Goal: Task Accomplishment & Management: Manage account settings

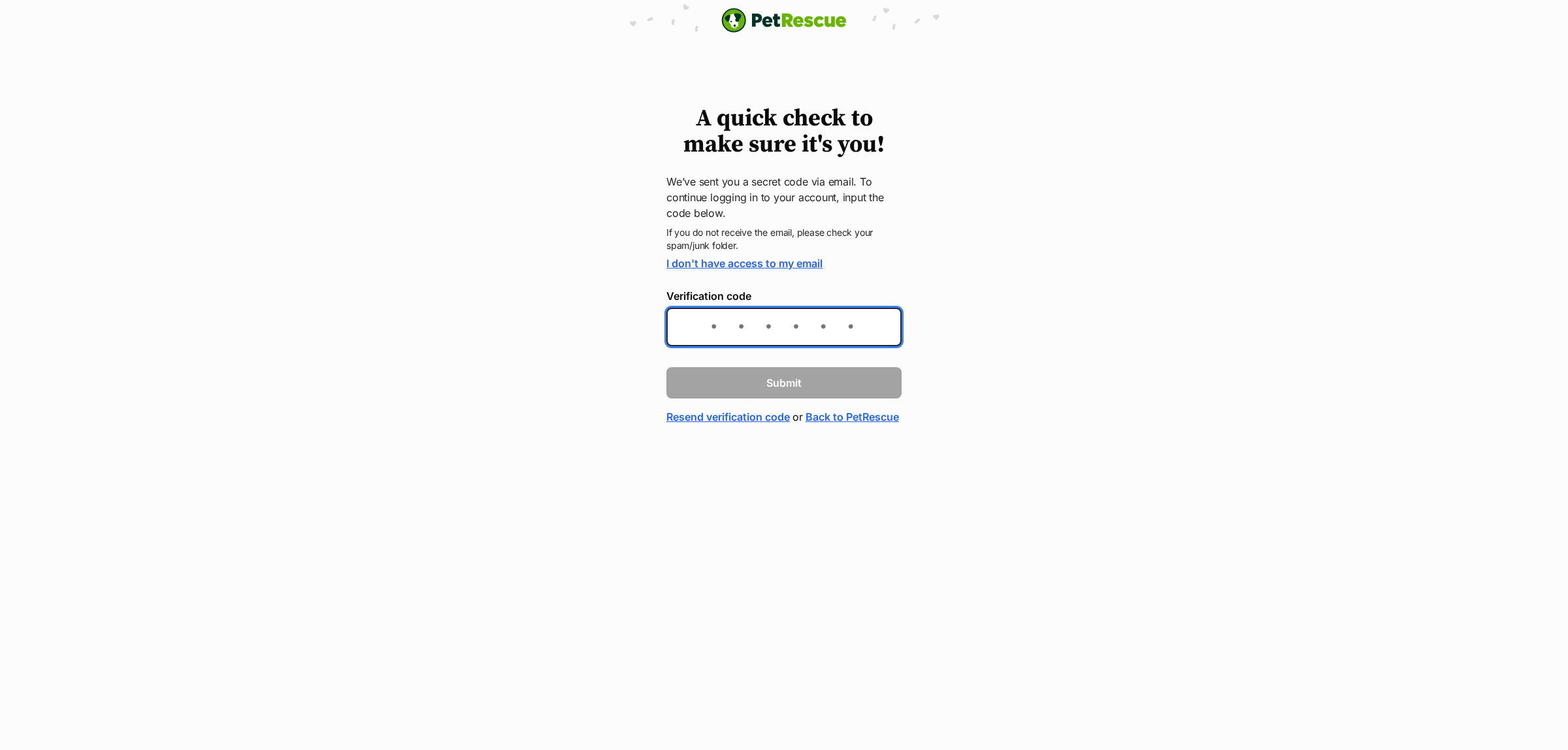
click at [710, 328] on input "Verification code" at bounding box center [784, 326] width 235 height 39
click at [708, 327] on input "Verification code" at bounding box center [784, 326] width 235 height 39
click at [709, 323] on input "Verification code" at bounding box center [784, 326] width 235 height 39
paste input "51c00a"
type input "51c00a"
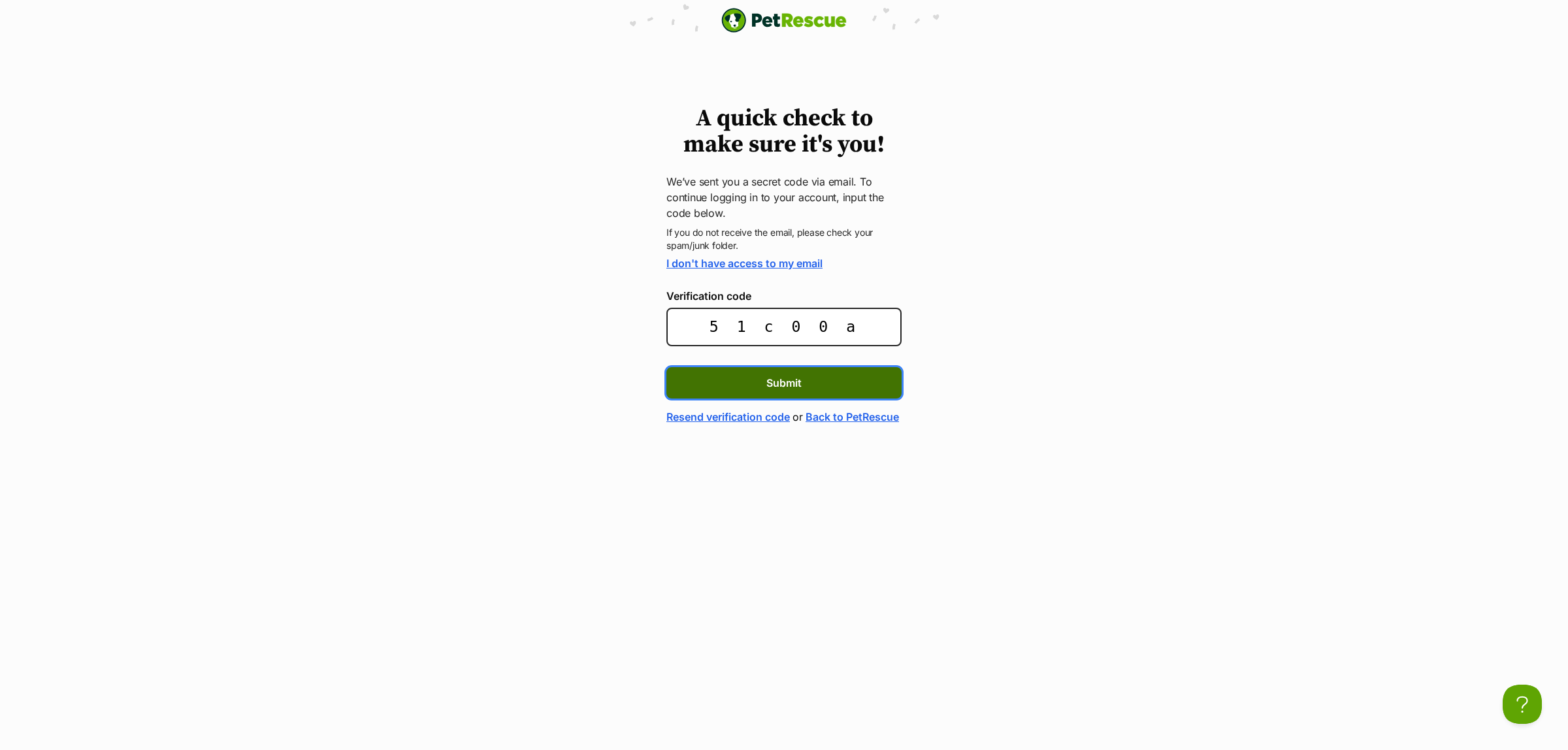
click at [785, 383] on span "Submit" at bounding box center [784, 382] width 35 height 15
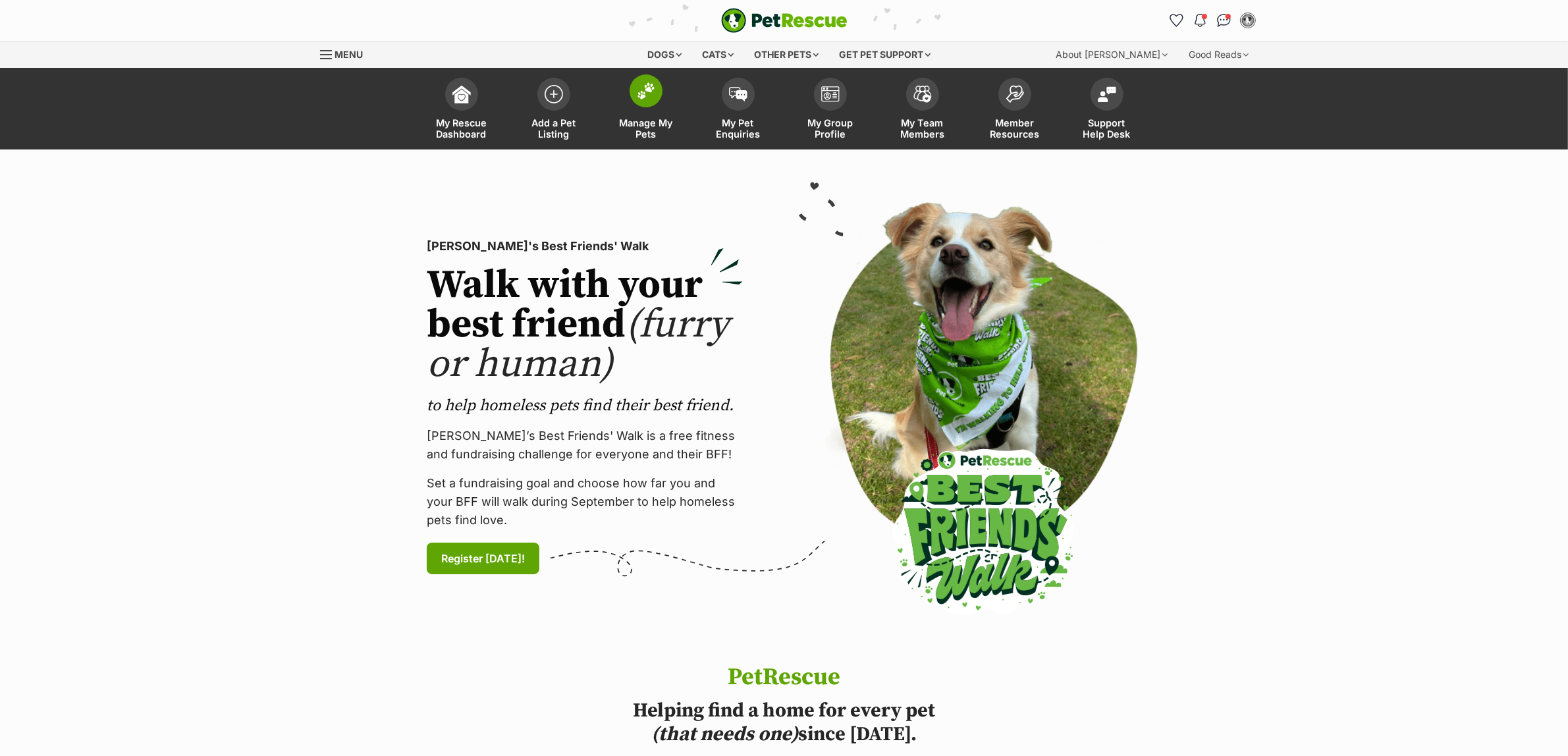
click at [661, 82] on link "Manage My Pets" at bounding box center [645, 110] width 92 height 78
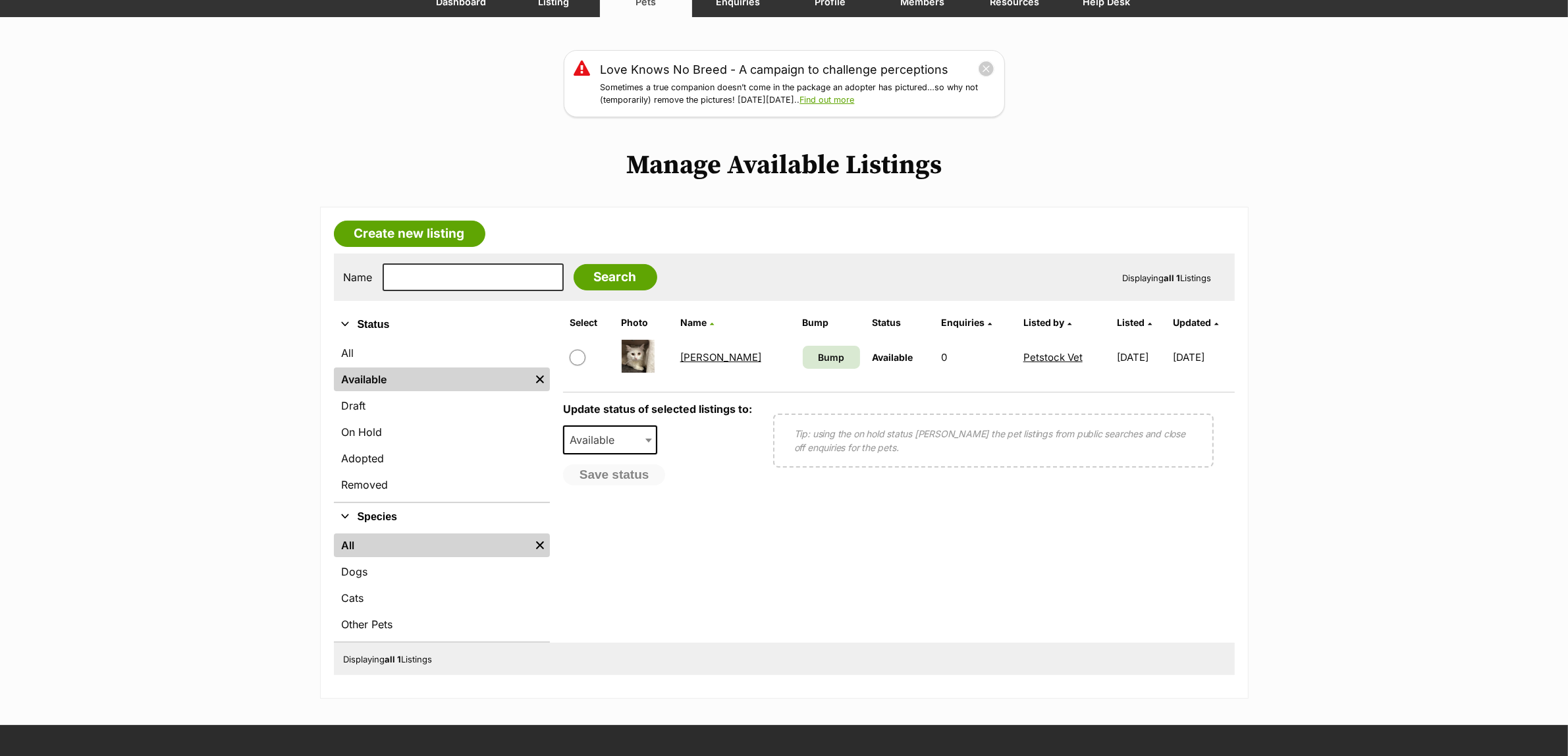
scroll to position [165, 0]
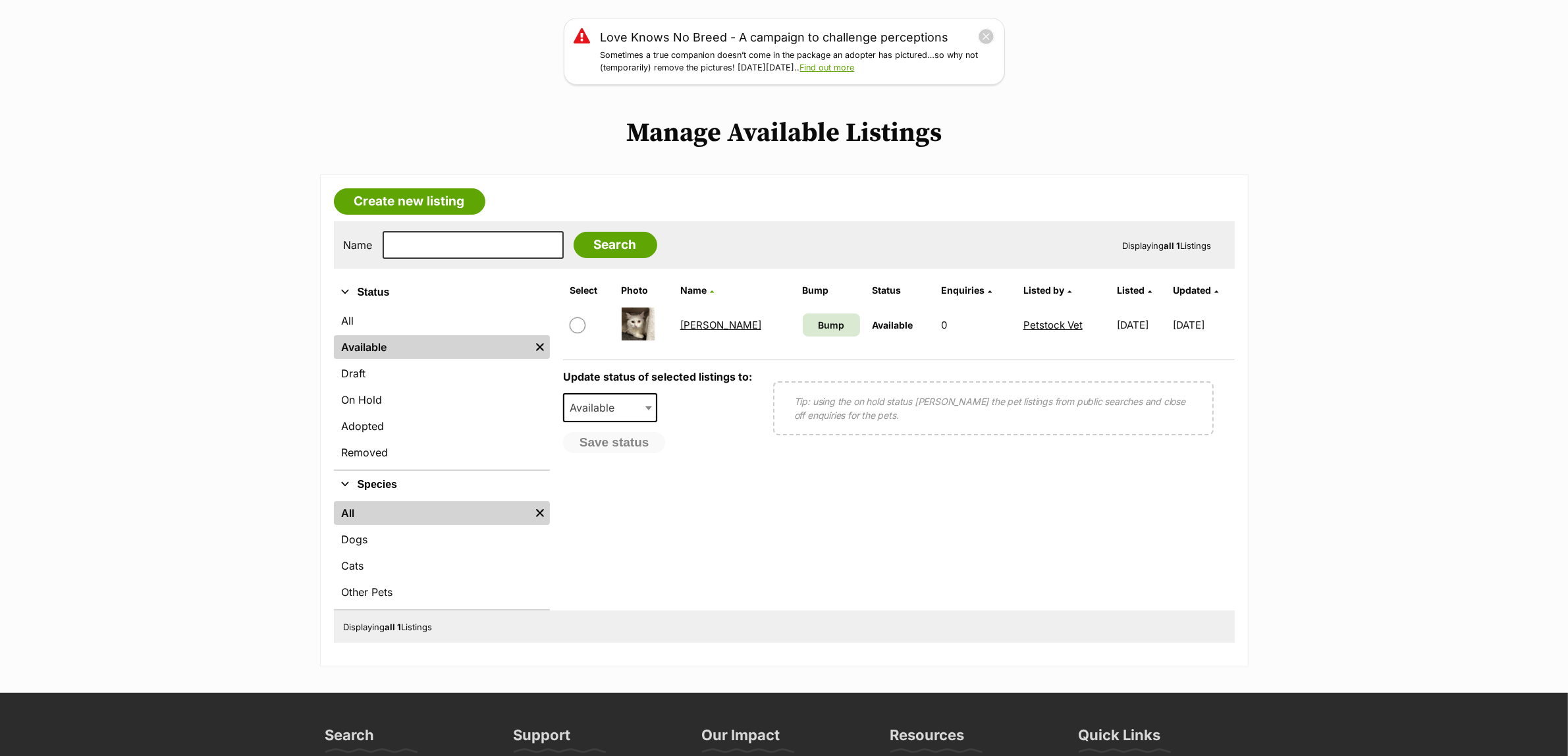
click at [698, 322] on link "[PERSON_NAME]" at bounding box center [721, 325] width 81 height 13
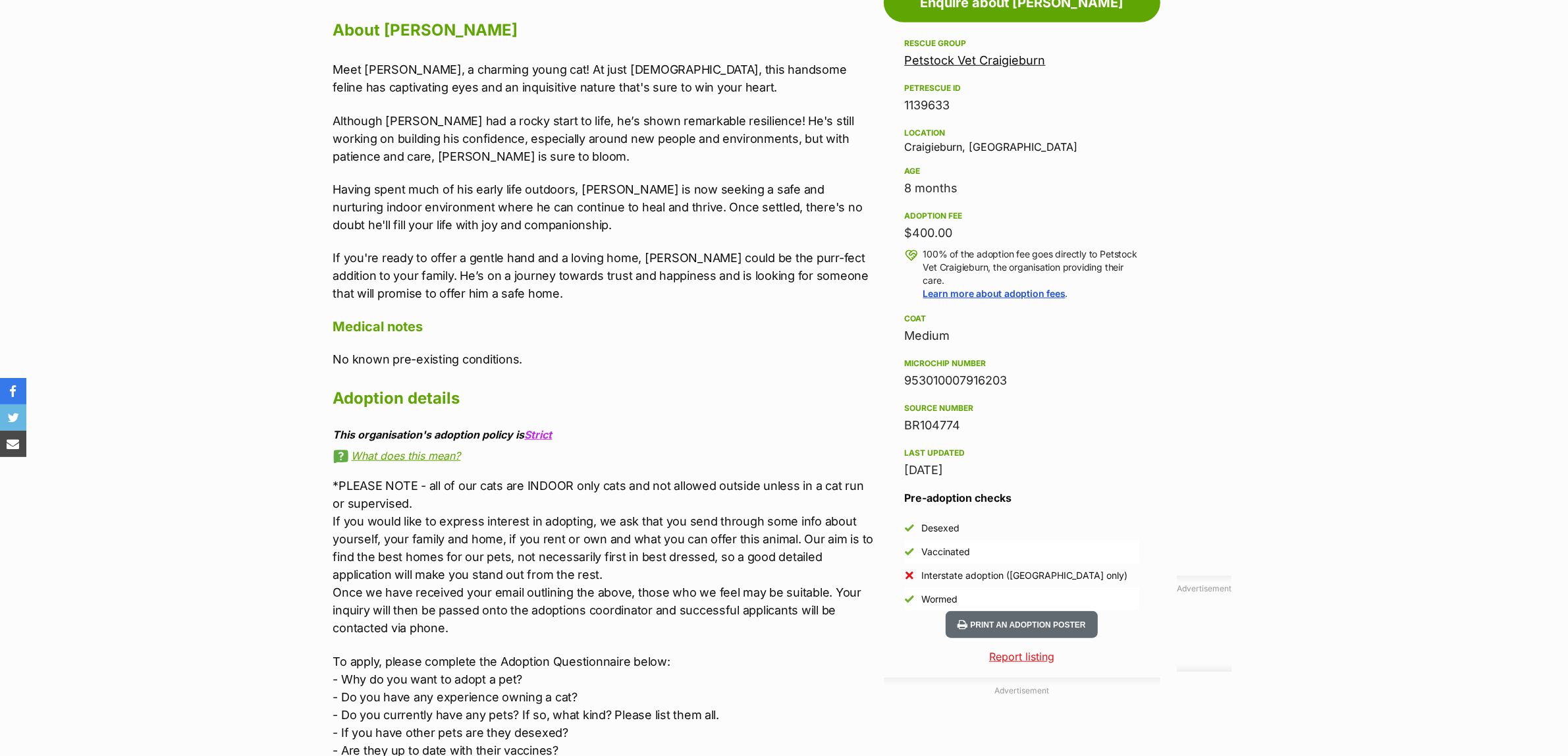
scroll to position [1152, 0]
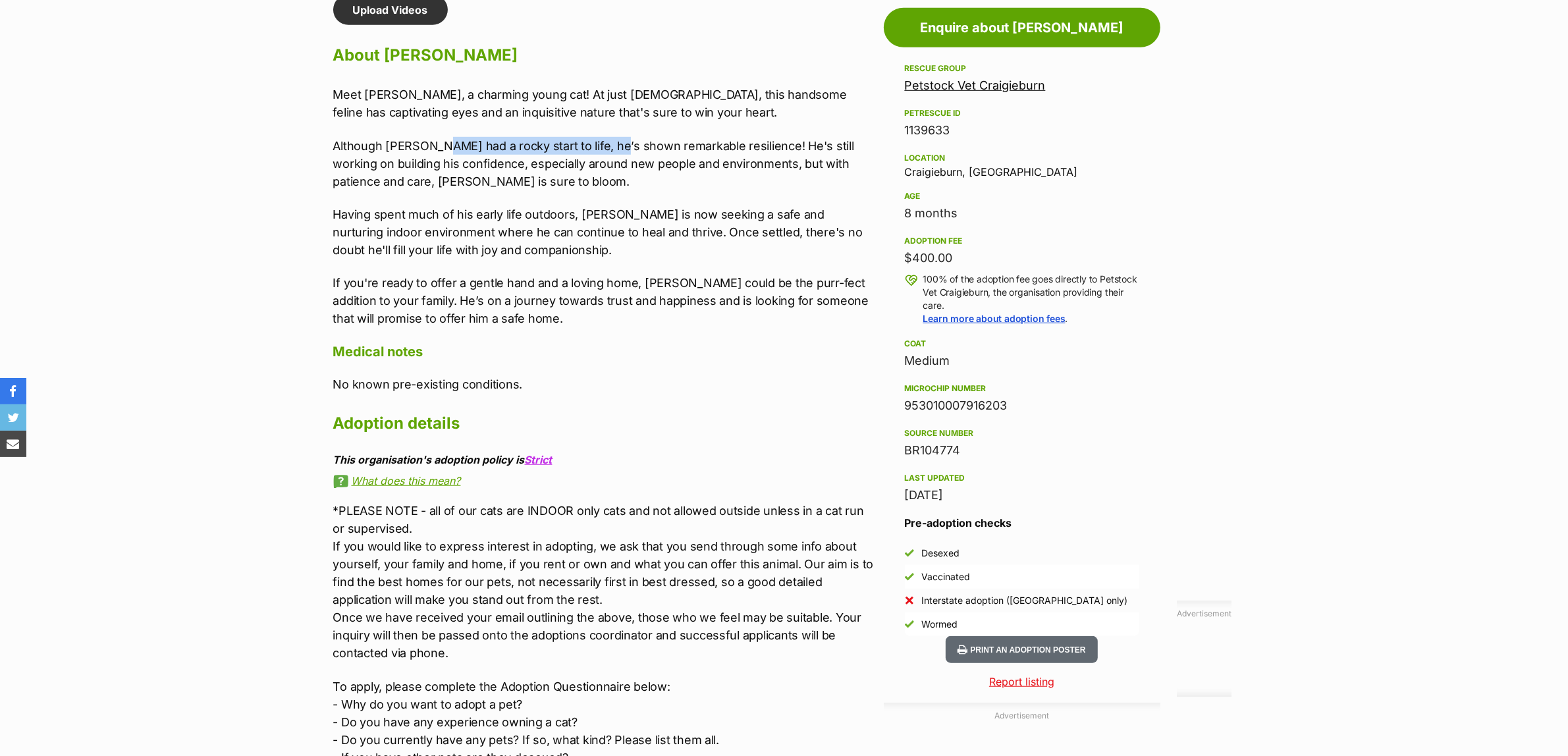
drag, startPoint x: 436, startPoint y: 144, endPoint x: 610, endPoint y: 145, distance: 174.0
click at [610, 145] on p "Although Malfoy had a rocky start to life, he’s shown remarkable resilience! He…" at bounding box center [605, 163] width 544 height 54
click at [787, 144] on p "Although Malfoy had a rocky start to life, he’s shown remarkable resilience! He…" at bounding box center [605, 163] width 544 height 54
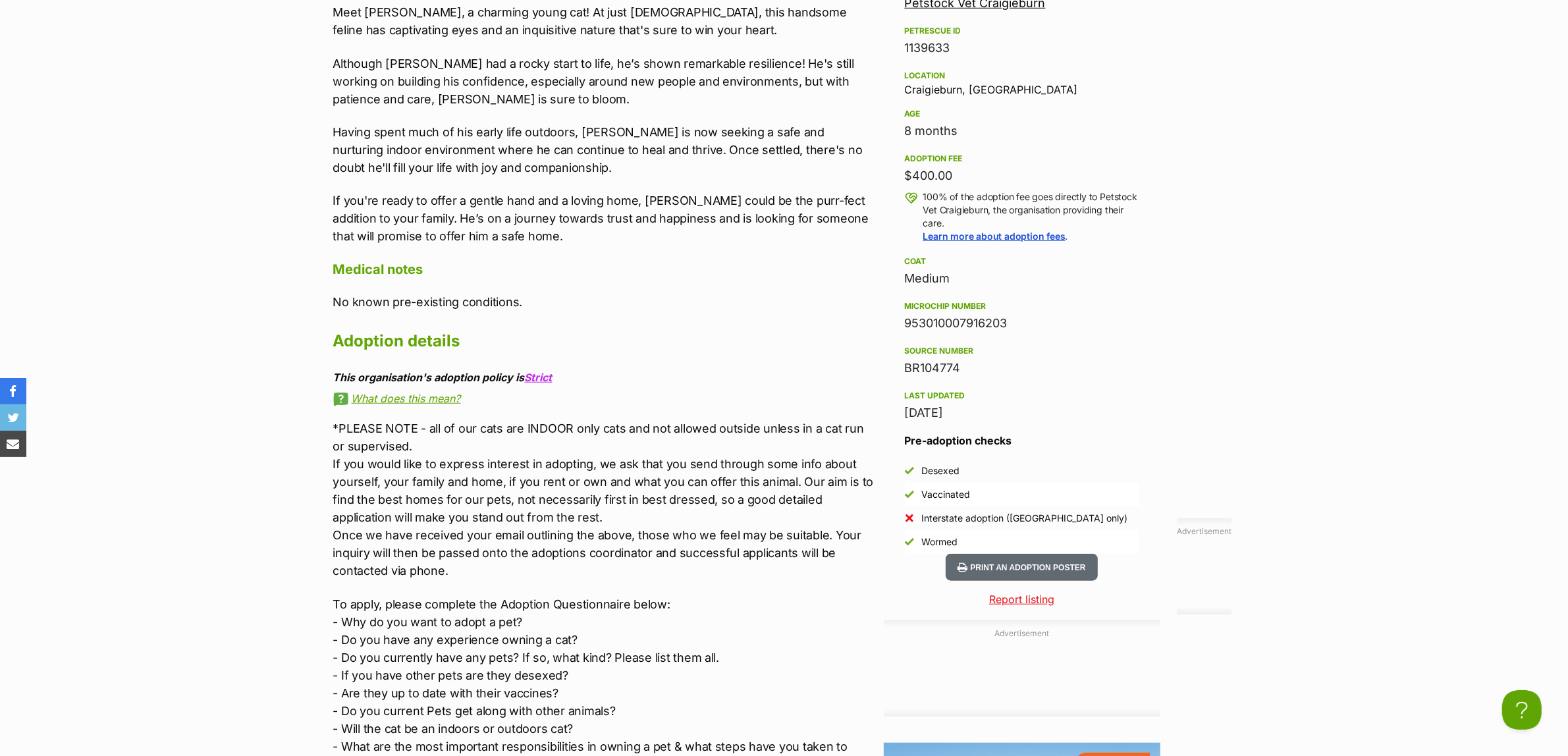
scroll to position [0, 0]
